Goal: Task Accomplishment & Management: Complete application form

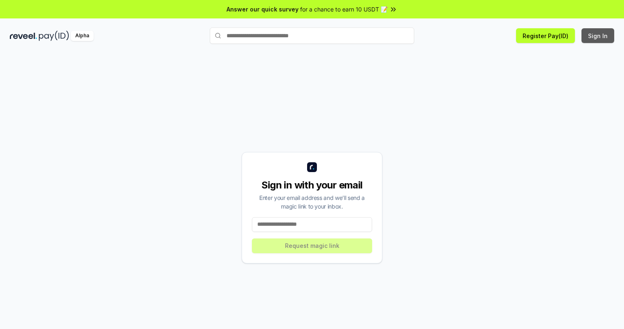
click at [599, 36] on button "Sign In" at bounding box center [598, 35] width 33 height 15
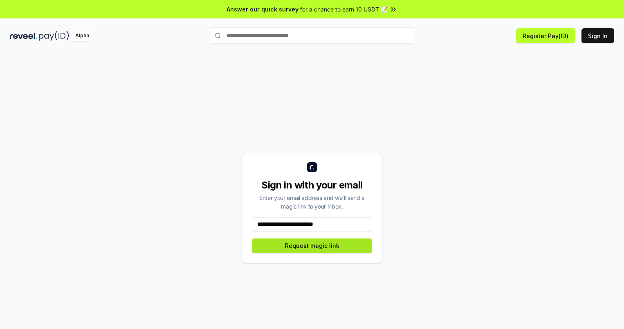
type input "**********"
click at [312, 245] on button "Request magic link" at bounding box center [312, 245] width 120 height 15
